Goal: Task Accomplishment & Management: Use online tool/utility

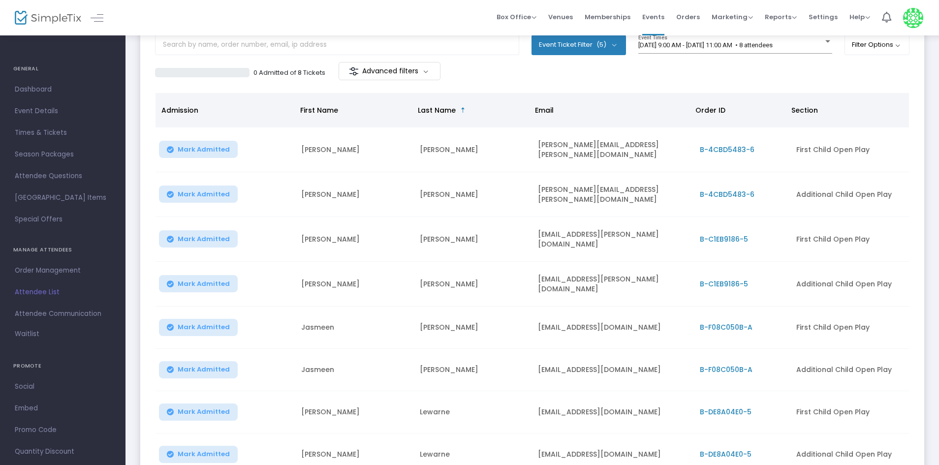
scroll to position [49, 0]
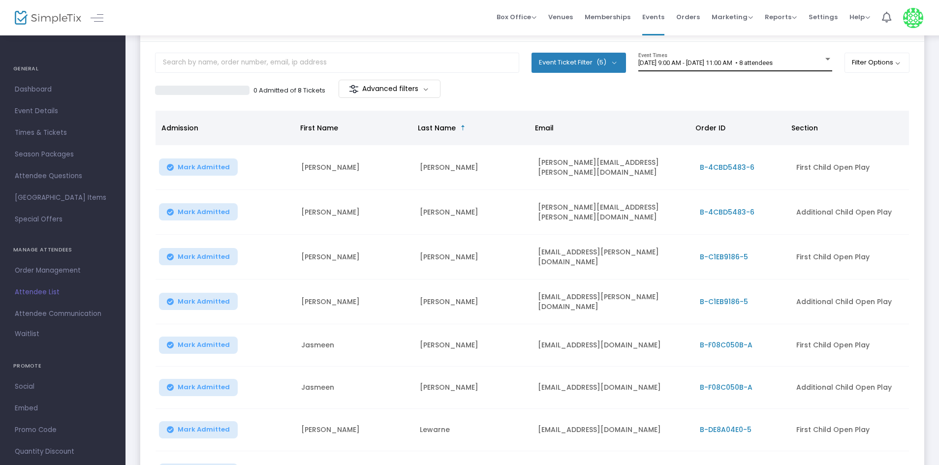
click at [686, 63] on span "[DATE] 9:00 AM - [DATE] 11:00 AM • 8 attendees" at bounding box center [705, 62] width 134 height 7
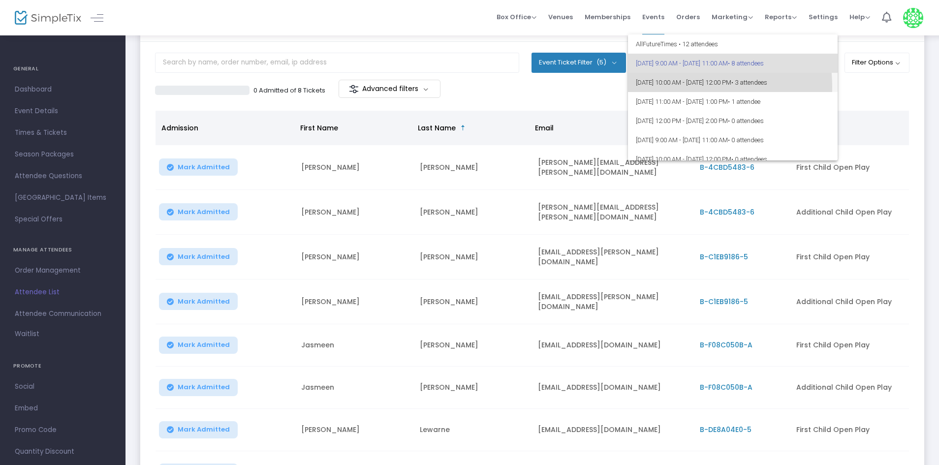
click at [673, 87] on span "9/21/2025 @ 10:00 AM - 9/21/2025 @ 12:00 PM • 3 attendees" at bounding box center [733, 82] width 194 height 19
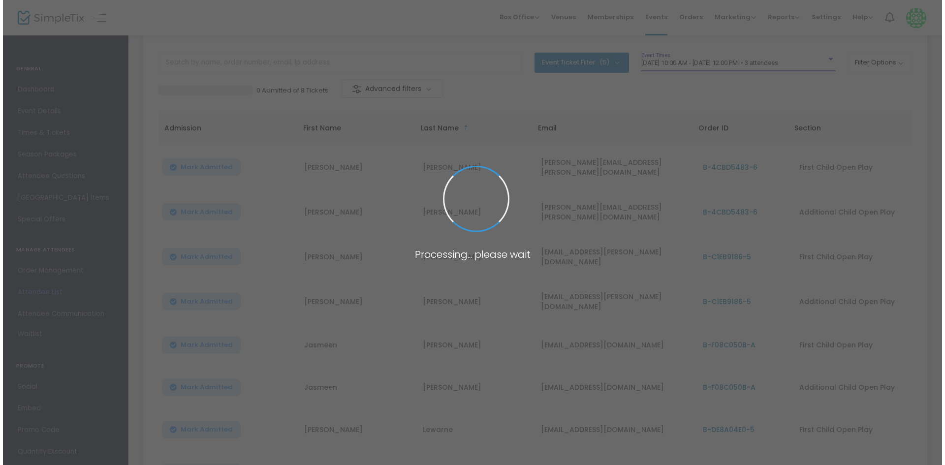
scroll to position [0, 0]
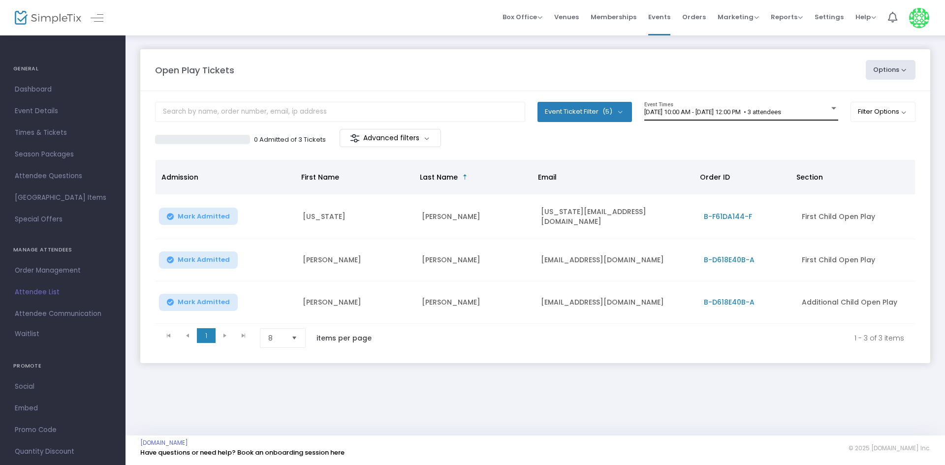
click at [663, 107] on div "9/21/2025 @ 10:00 AM - 9/21/2025 @ 12:00 PM • 3 attendees Event Times" at bounding box center [741, 111] width 194 height 19
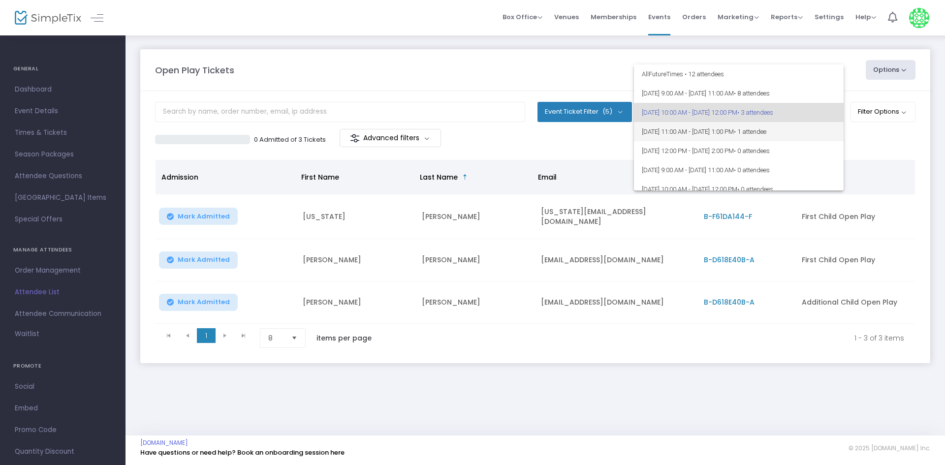
click at [655, 131] on span "9/21/2025 @ 11:00 AM - 9/21/2025 @ 1:00 PM • 1 attendee" at bounding box center [739, 131] width 194 height 19
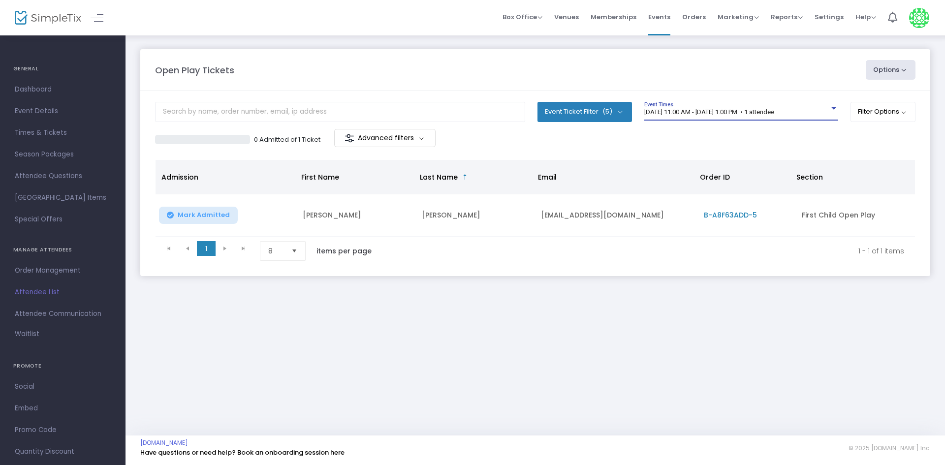
click at [669, 113] on span "9/21/2025 @ 11:00 AM - 9/21/2025 @ 1:00 PM • 1 attendee" at bounding box center [709, 111] width 130 height 7
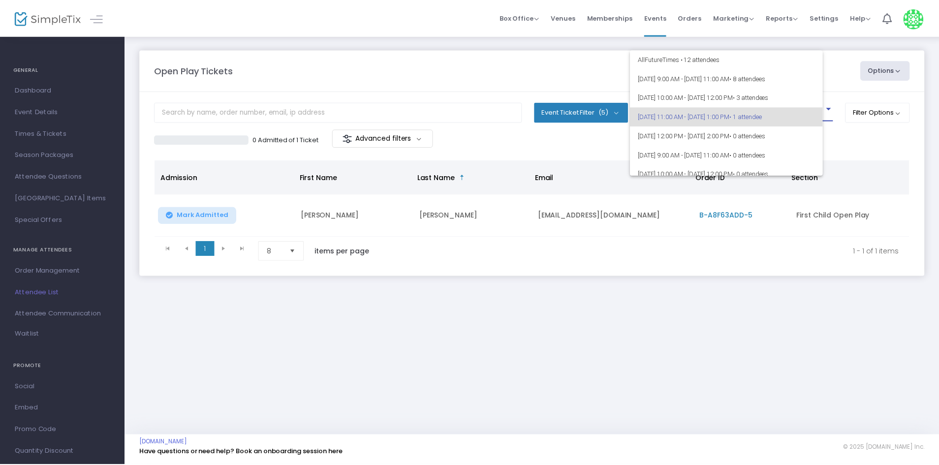
scroll to position [4, 0]
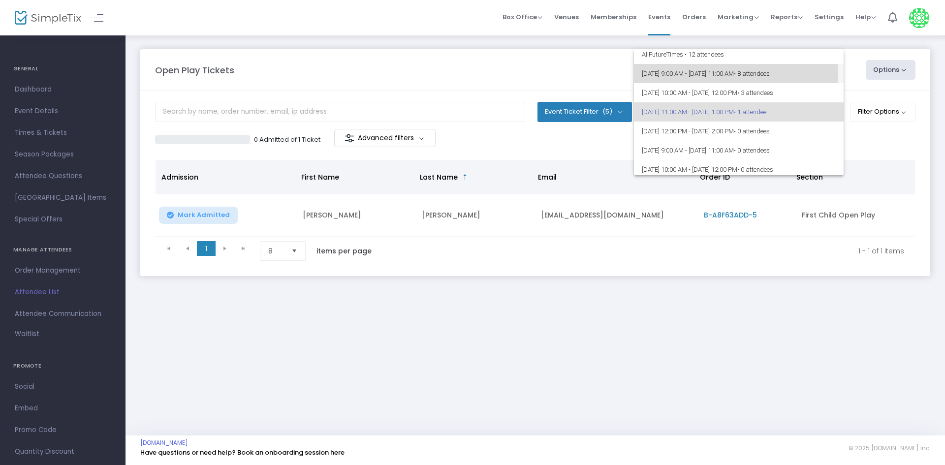
click at [684, 77] on span "9/21/2025 @ 9:00 AM - 9/21/2025 @ 11:00 AM • 8 attendees" at bounding box center [739, 73] width 194 height 19
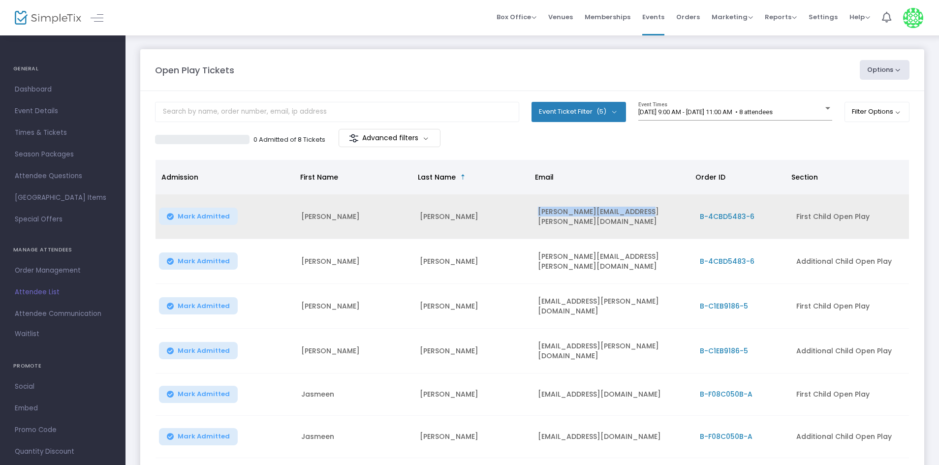
drag, startPoint x: 537, startPoint y: 213, endPoint x: 642, endPoint y: 207, distance: 105.5
click at [642, 207] on td "[PERSON_NAME][EMAIL_ADDRESS][PERSON_NAME][DOMAIN_NAME]" at bounding box center [612, 216] width 161 height 45
copy td "[PERSON_NAME][EMAIL_ADDRESS][PERSON_NAME][DOMAIN_NAME]"
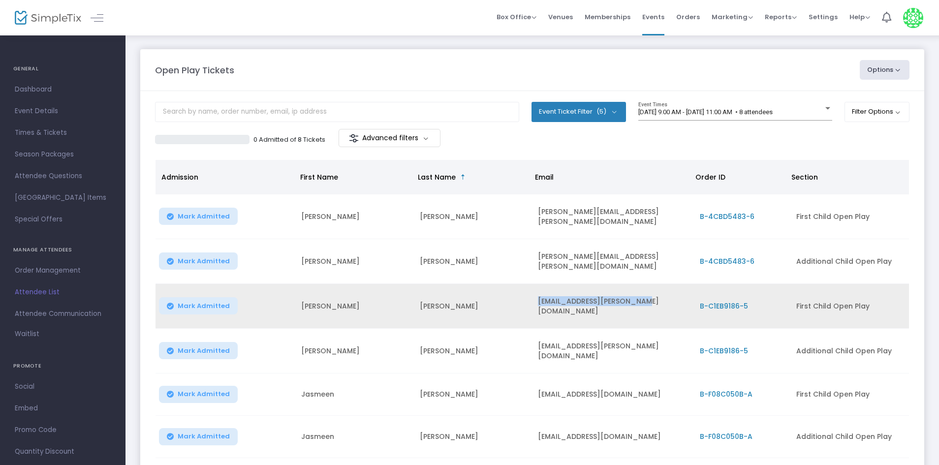
drag, startPoint x: 538, startPoint y: 299, endPoint x: 642, endPoint y: 299, distance: 103.4
click at [642, 299] on td "[EMAIL_ADDRESS][PERSON_NAME][DOMAIN_NAME]" at bounding box center [612, 306] width 161 height 45
copy td "[EMAIL_ADDRESS][PERSON_NAME][DOMAIN_NAME]"
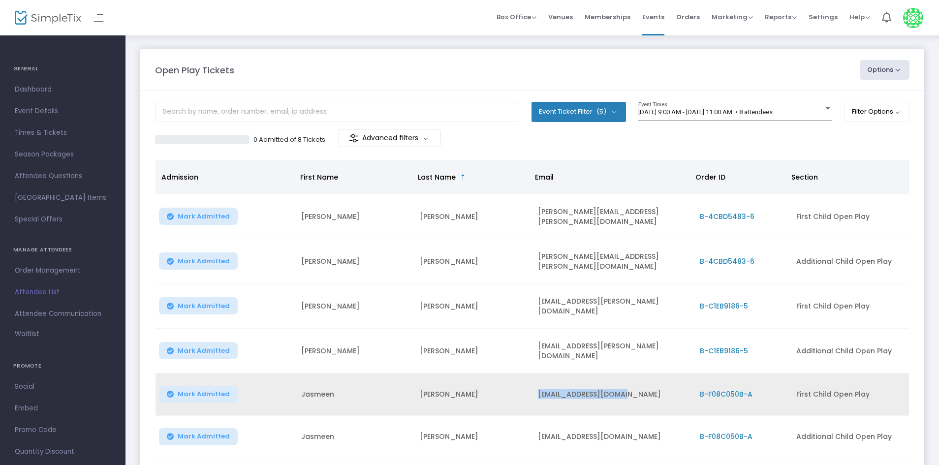
drag, startPoint x: 540, startPoint y: 383, endPoint x: 627, endPoint y: 388, distance: 87.3
click at [627, 388] on td "[EMAIL_ADDRESS][DOMAIN_NAME]" at bounding box center [612, 395] width 161 height 42
copy td "[EMAIL_ADDRESS][DOMAIN_NAME]"
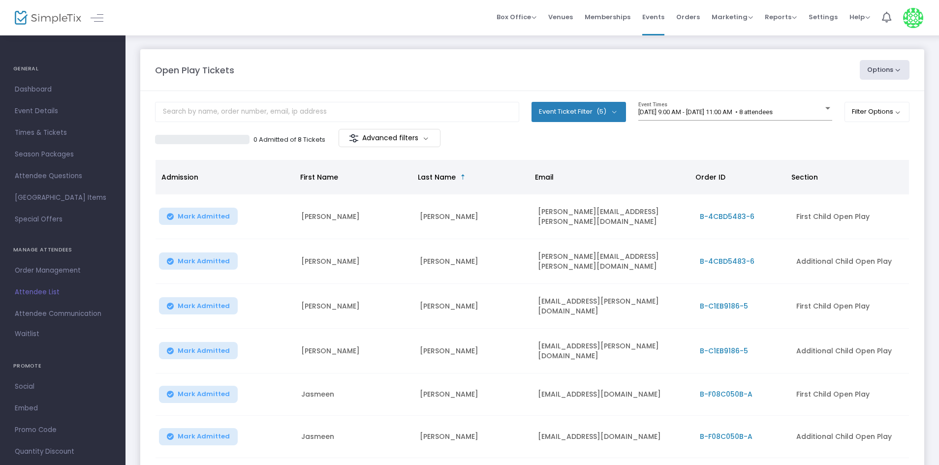
click at [448, 85] on m-panel-header "Open Play Tickets Options Import Attendees Export List Print Name Tags Export t…" at bounding box center [532, 70] width 784 height 42
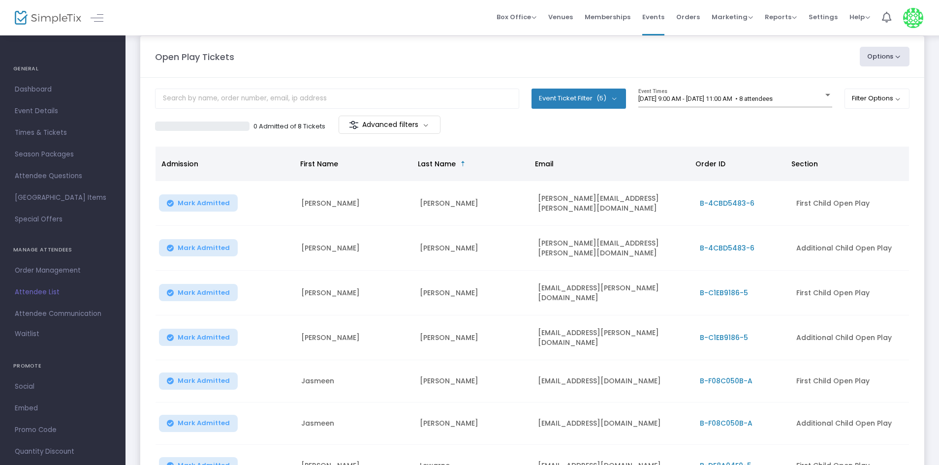
scroll to position [0, 0]
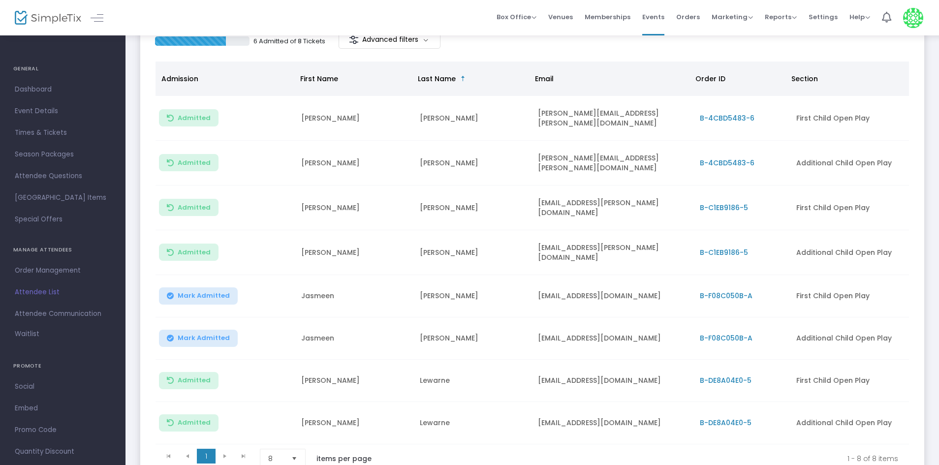
scroll to position [49, 0]
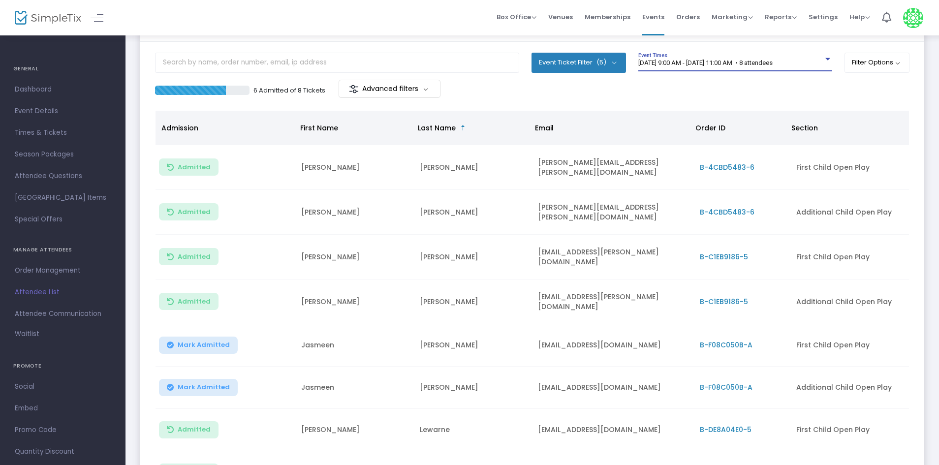
click at [727, 65] on span "[DATE] 9:00 AM - [DATE] 11:00 AM • 8 attendees" at bounding box center [705, 62] width 134 height 7
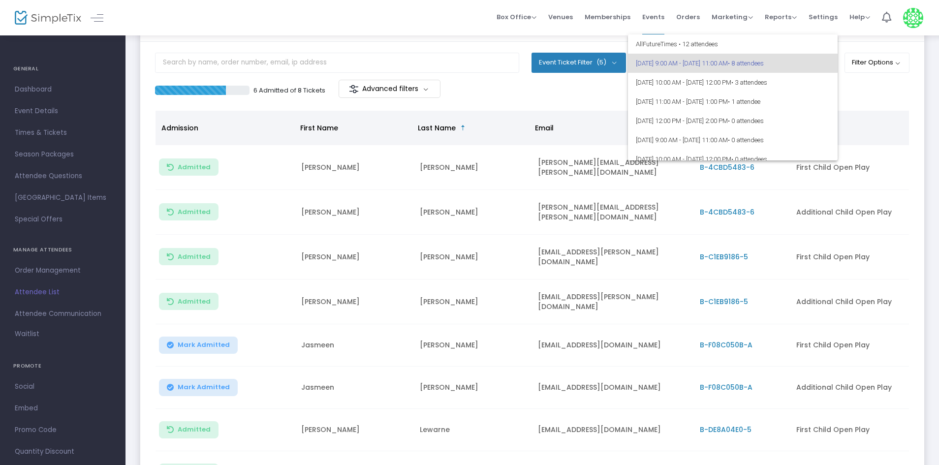
click at [871, 94] on div at bounding box center [469, 232] width 939 height 465
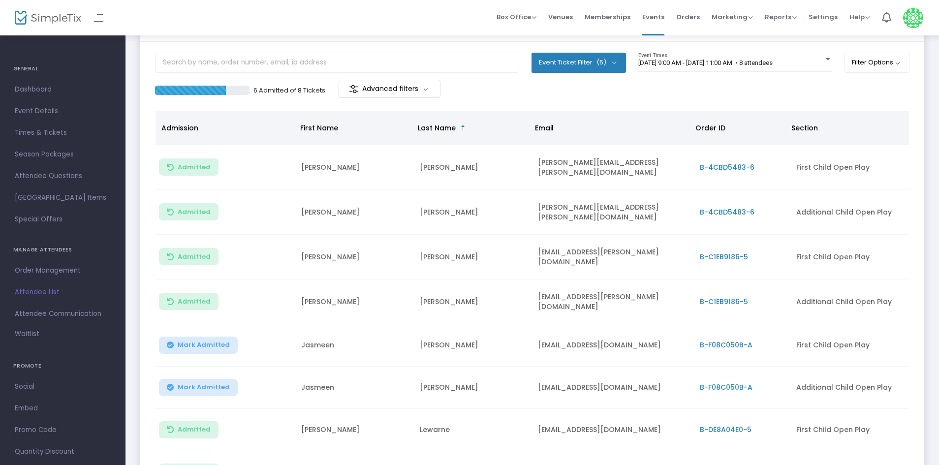
click at [655, 87] on div "6 Admitted of 8 Tickets Advanced filters" at bounding box center [532, 90] width 755 height 21
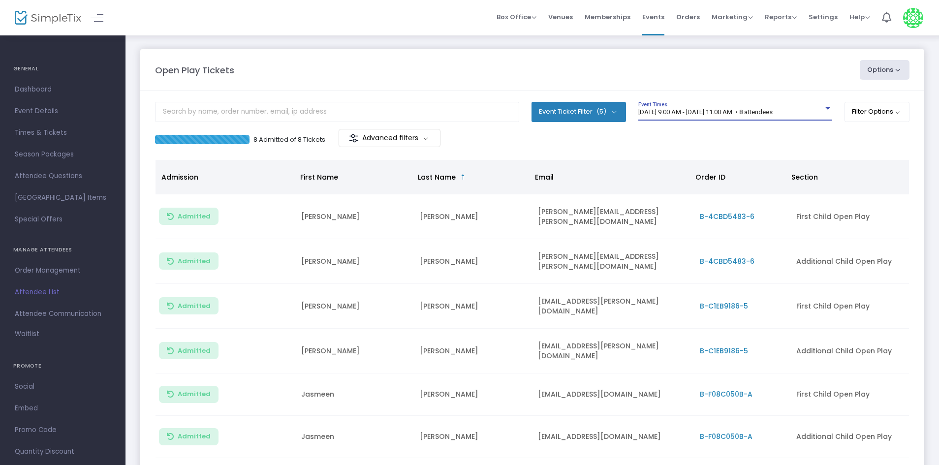
click at [727, 111] on span "[DATE] 9:00 AM - [DATE] 11:00 AM • 8 attendees" at bounding box center [705, 111] width 134 height 7
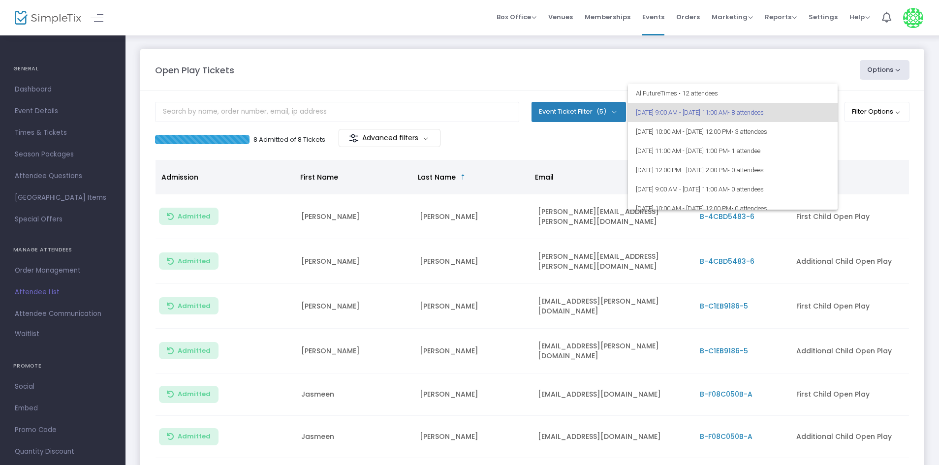
click at [862, 142] on div at bounding box center [469, 232] width 939 height 465
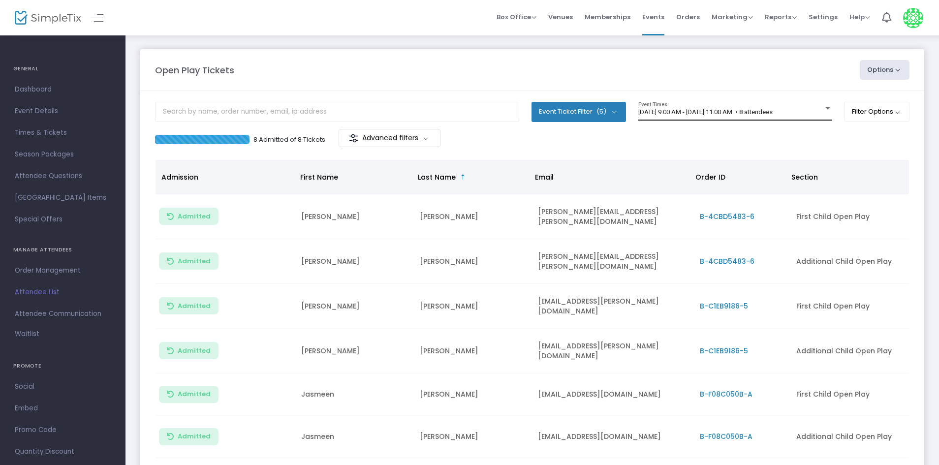
click at [719, 102] on div "9/21/2025 @ 9:00 AM - 9/21/2025 @ 11:00 AM • 8 attendees Event Times" at bounding box center [735, 111] width 194 height 19
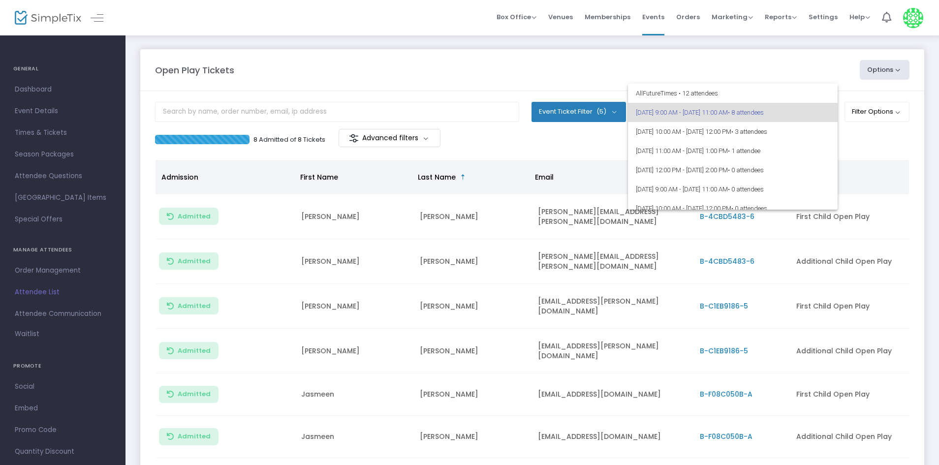
click at [737, 57] on div at bounding box center [469, 232] width 939 height 465
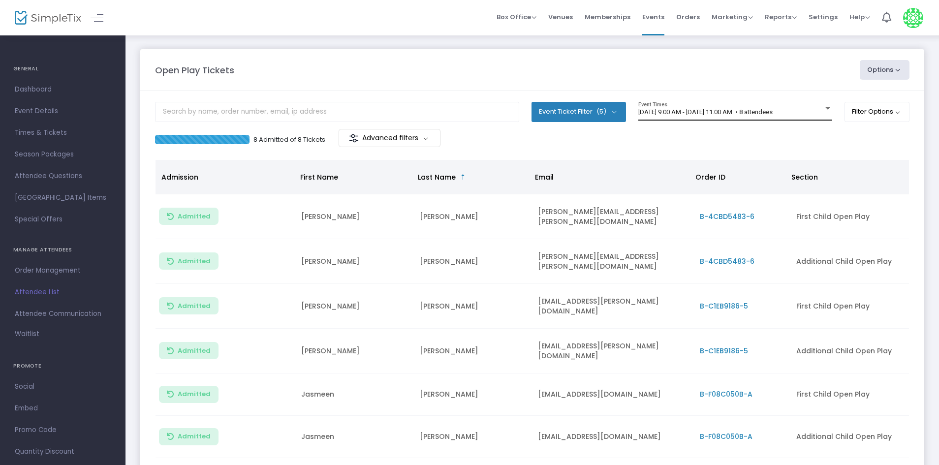
click at [720, 117] on div "[DATE] 9:00 AM - [DATE] 11:00 AM • 8 attendees Event Times" at bounding box center [735, 111] width 194 height 19
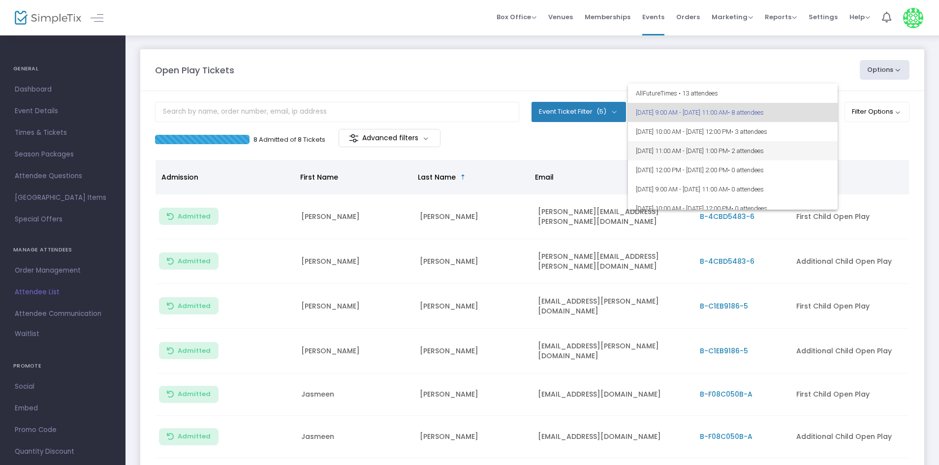
click at [670, 153] on span "[DATE] 11:00 AM - [DATE] 1:00 PM • 2 attendees" at bounding box center [733, 150] width 194 height 19
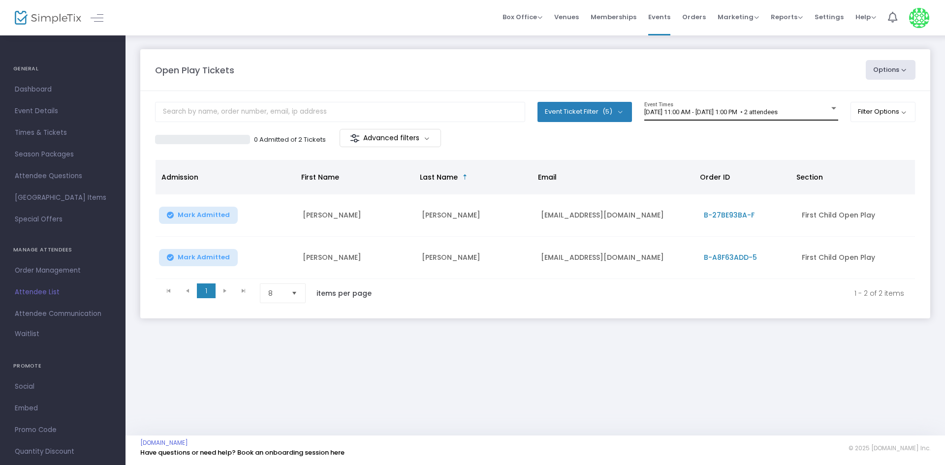
click at [678, 117] on div "9/21/2025 @ 11:00 AM - 9/21/2025 @ 1:00 PM • 2 attendees Event Times" at bounding box center [741, 111] width 194 height 19
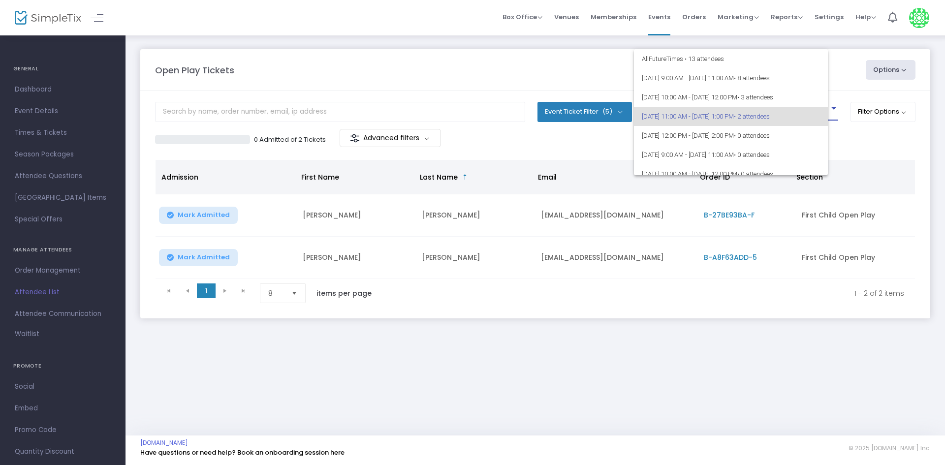
scroll to position [4, 0]
click at [684, 95] on span "[DATE] 10:00 AM - [DATE] 12:00 PM • 3 attendees" at bounding box center [739, 92] width 194 height 19
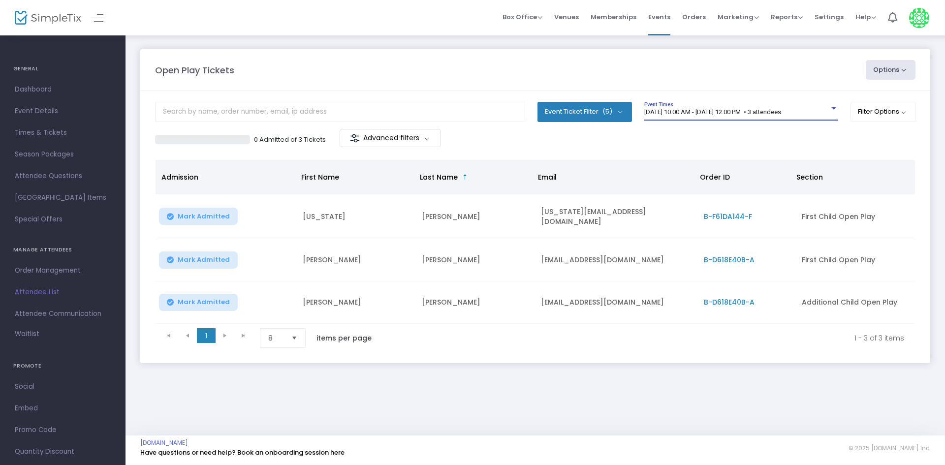
click at [676, 145] on div "0 Admitted of 3 Tickets Advanced filters" at bounding box center [535, 139] width 760 height 21
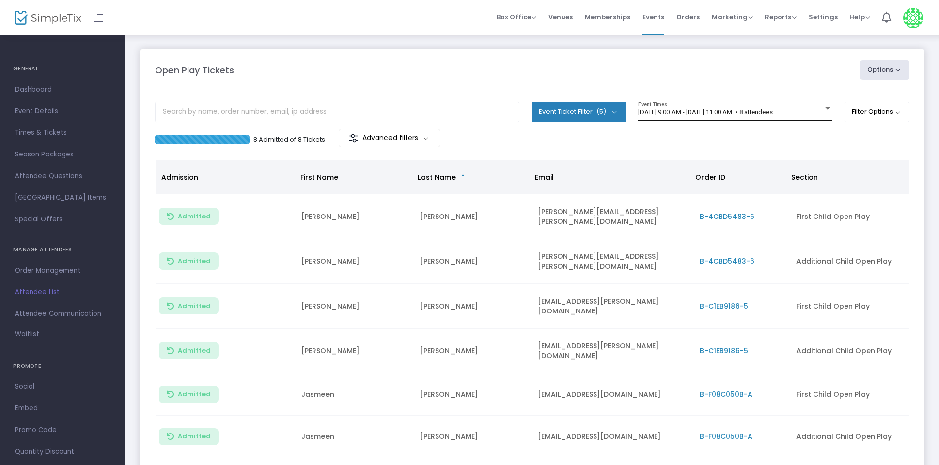
click at [730, 104] on div "[DATE] 9:00 AM - [DATE] 11:00 AM • 8 attendees Event Times" at bounding box center [735, 111] width 194 height 19
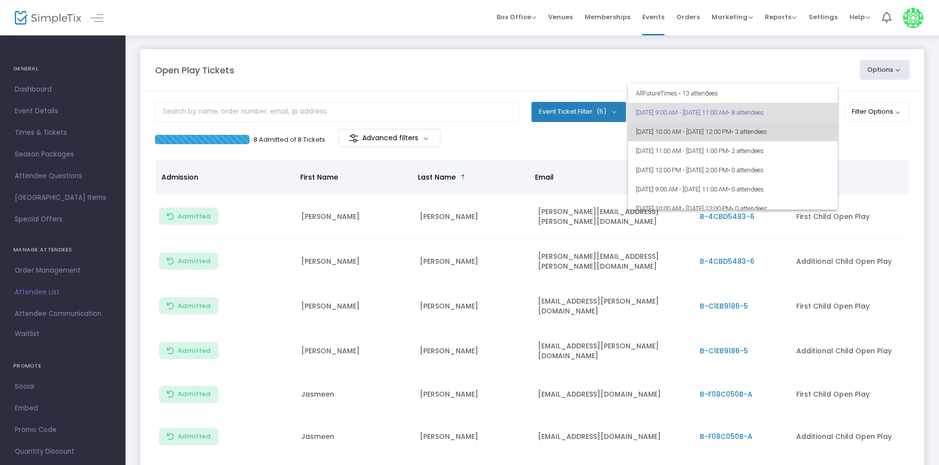
click at [798, 140] on span "[DATE] 10:00 AM - [DATE] 12:00 PM • 3 attendees" at bounding box center [733, 131] width 194 height 19
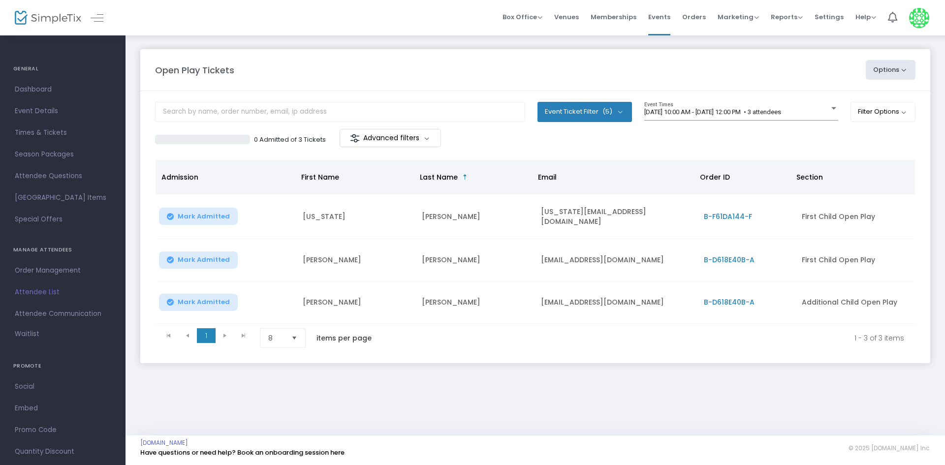
click at [780, 147] on div "0 Admitted of 3 Tickets Advanced filters" at bounding box center [535, 139] width 760 height 21
click at [497, 82] on m-panel-header "Open Play Tickets Options Import Attendees Export List Print Name Tags Export t…" at bounding box center [535, 70] width 790 height 42
click at [415, 61] on div "Open Play Tickets Options Import Attendees Export List Print Name Tags Export t…" at bounding box center [535, 70] width 770 height 20
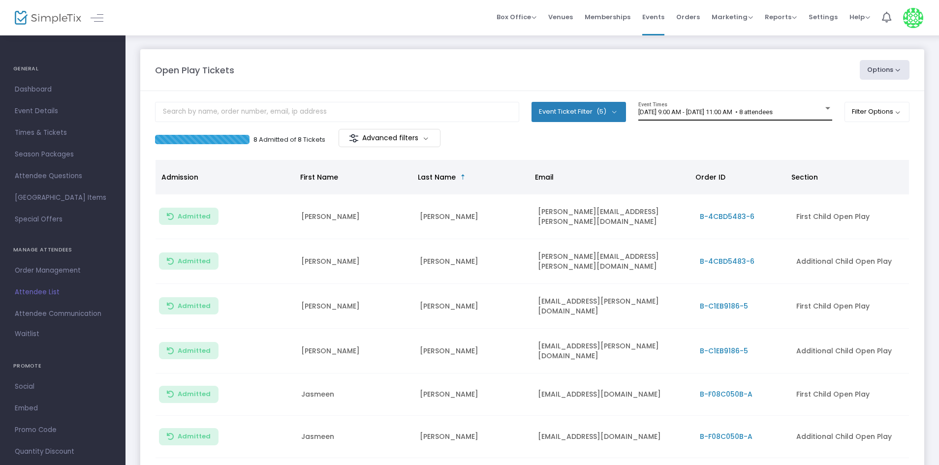
click at [657, 110] on span "[DATE] 9:00 AM - [DATE] 11:00 AM • 8 attendees" at bounding box center [705, 111] width 134 height 7
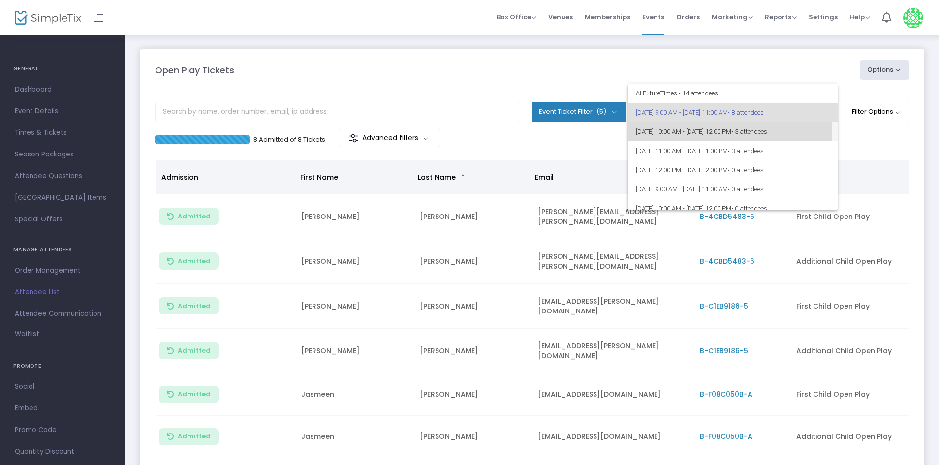
click at [649, 131] on span "[DATE] 10:00 AM - [DATE] 12:00 PM • 3 attendees" at bounding box center [733, 131] width 194 height 19
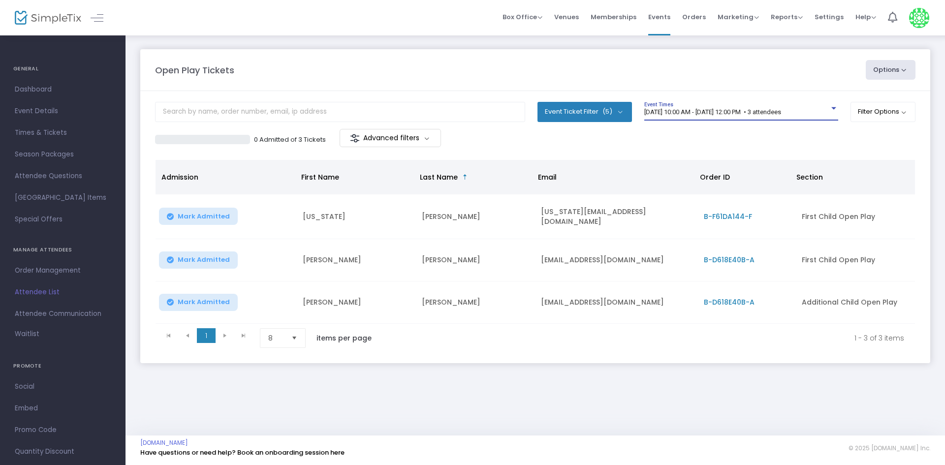
click at [181, 265] on button "Mark Admitted" at bounding box center [198, 260] width 79 height 17
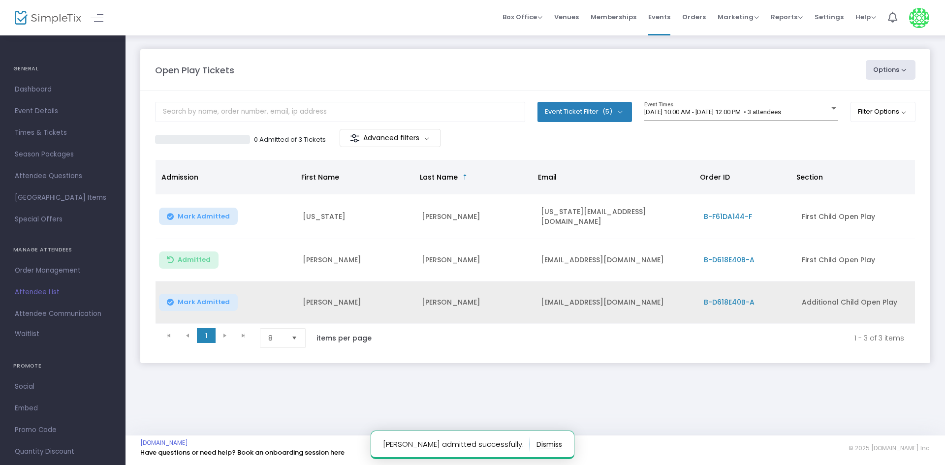
click at [170, 302] on icon "Data table" at bounding box center [170, 302] width 7 height 0
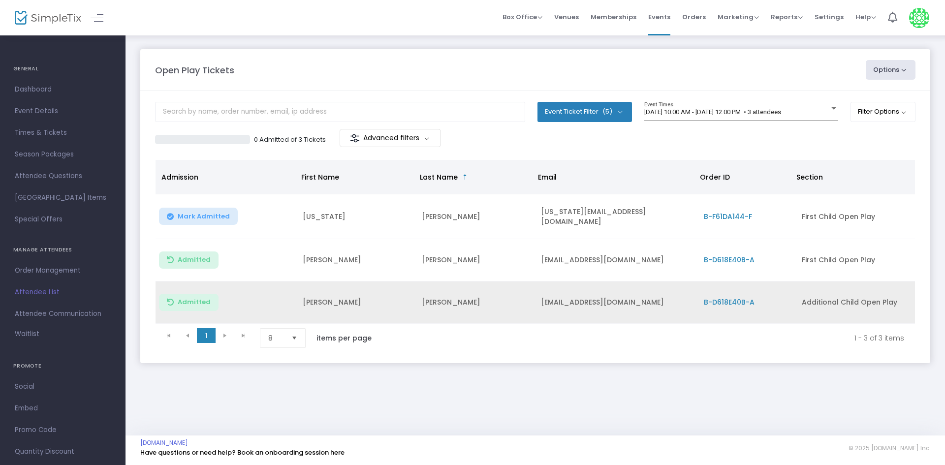
click at [423, 253] on td "[PERSON_NAME]" at bounding box center [475, 260] width 119 height 42
click at [423, 253] on td "Pierce" at bounding box center [475, 260] width 119 height 42
copy td "Pierce"
